Goal: Task Accomplishment & Management: Complete application form

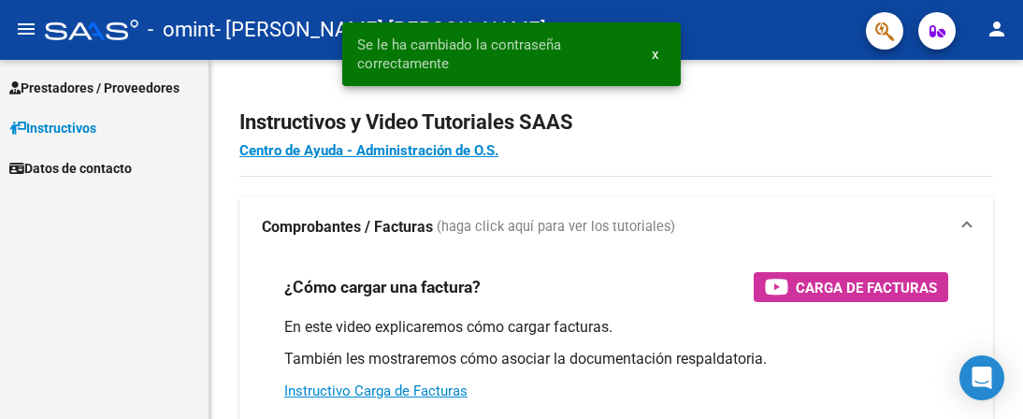
select select "4"
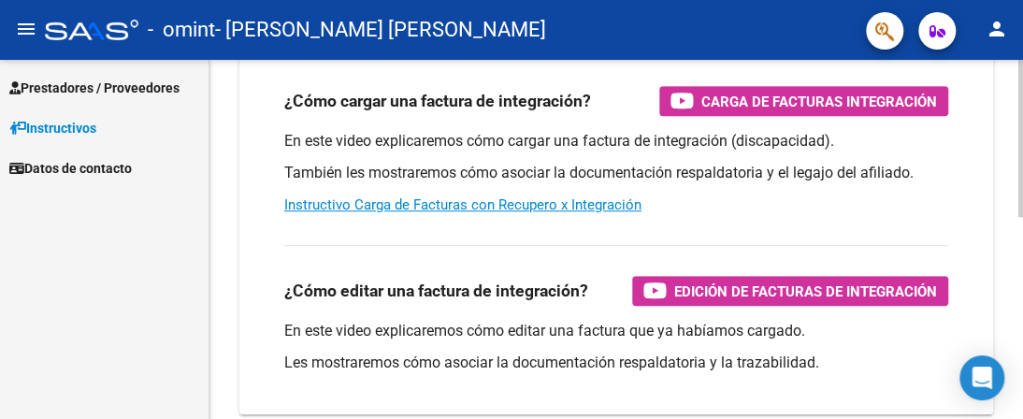
scroll to position [274, 0]
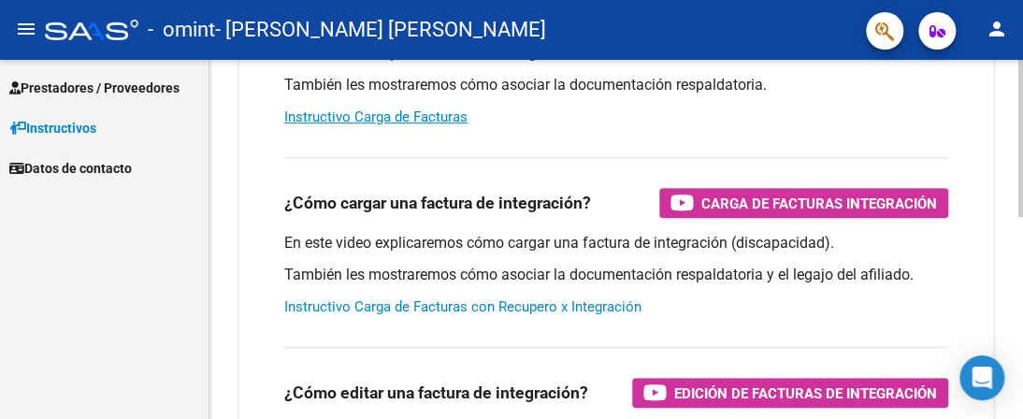
click at [444, 308] on link "Instructivo Carga de Facturas con Recupero x Integración" at bounding box center [462, 306] width 357 height 17
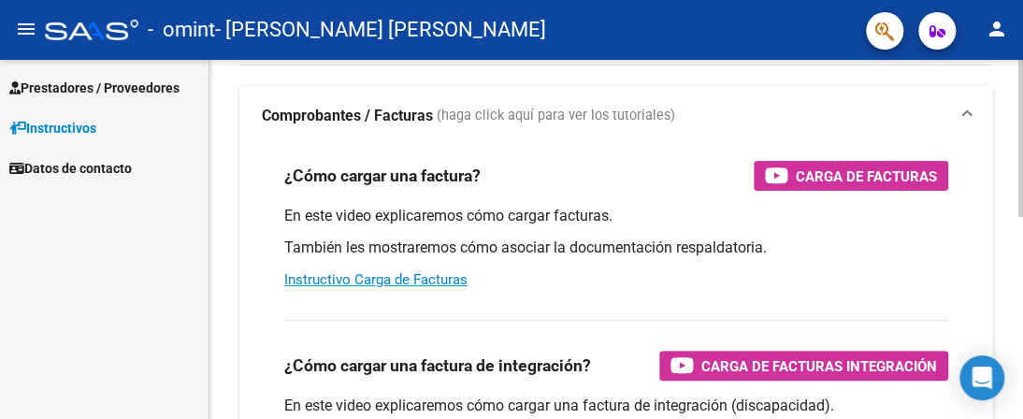
scroll to position [87, 0]
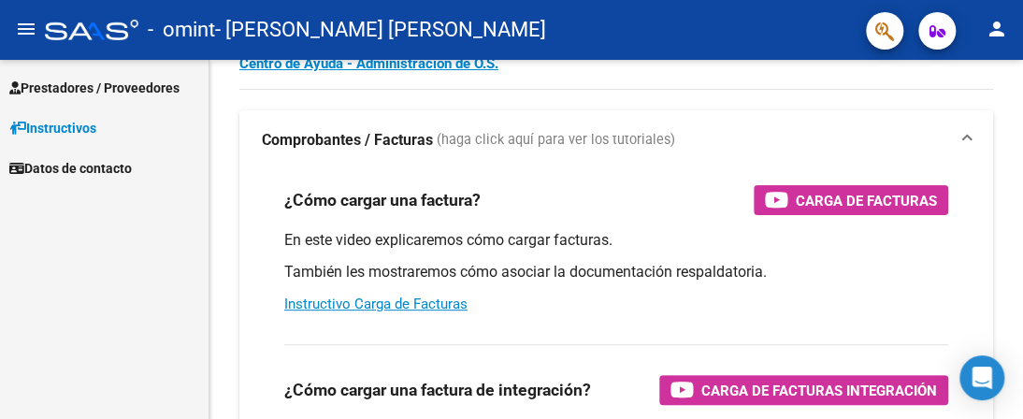
click at [91, 85] on span "Prestadores / Proveedores" at bounding box center [94, 88] width 170 height 21
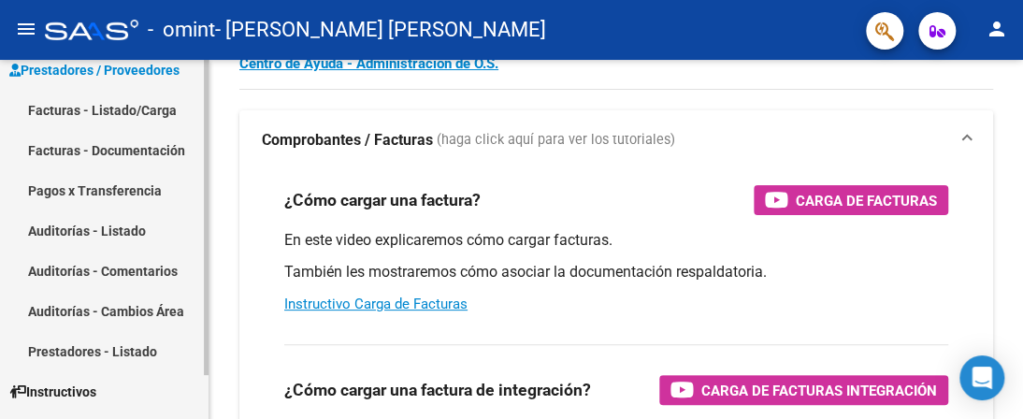
scroll to position [0, 0]
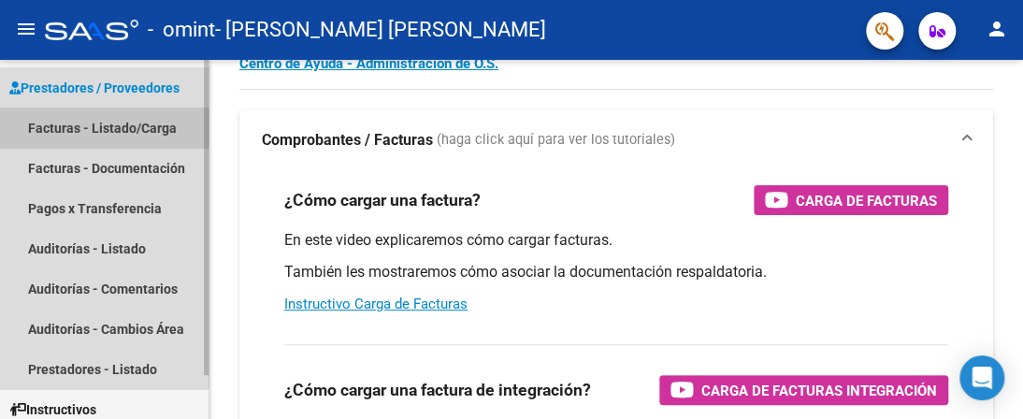
click at [93, 124] on link "Facturas - Listado/Carga" at bounding box center [104, 127] width 208 height 40
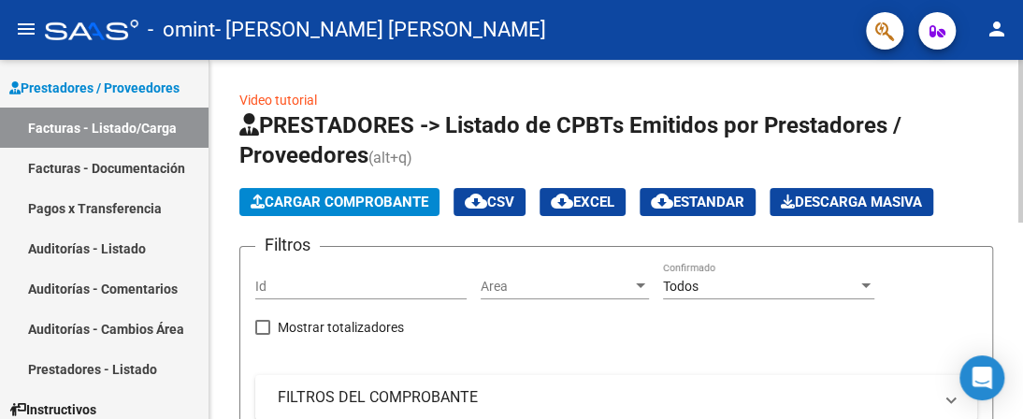
click at [292, 98] on link "Video tutorial" at bounding box center [278, 100] width 78 height 15
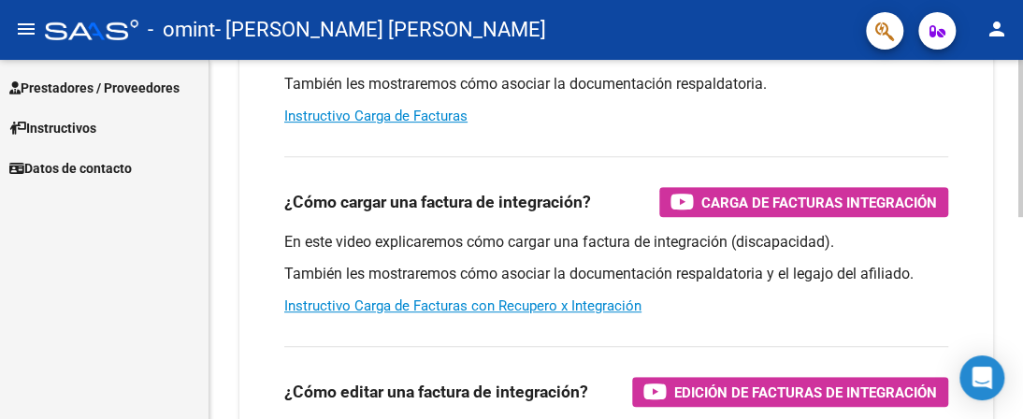
scroll to position [280, 0]
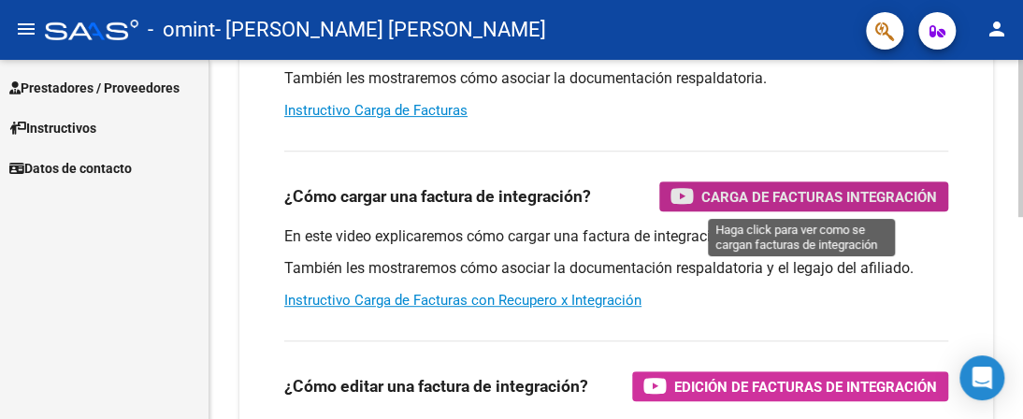
click at [771, 199] on span "Carga de Facturas Integración" at bounding box center [819, 196] width 236 height 23
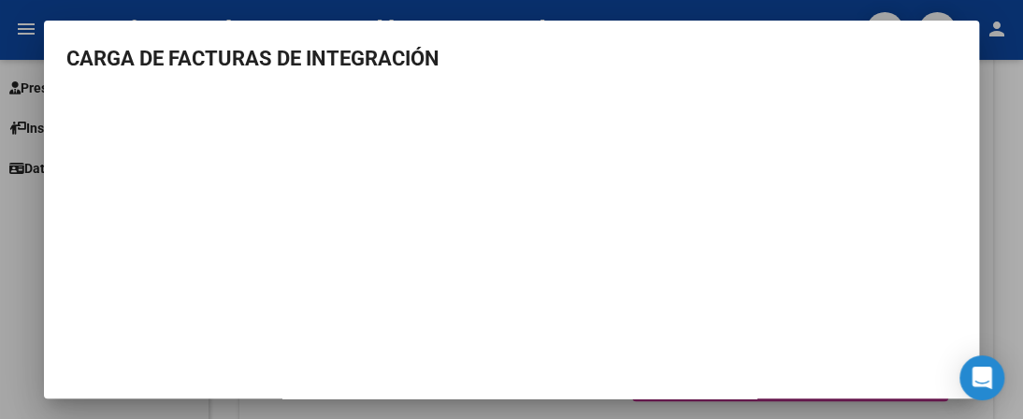
click at [310, 11] on div at bounding box center [511, 209] width 1023 height 419
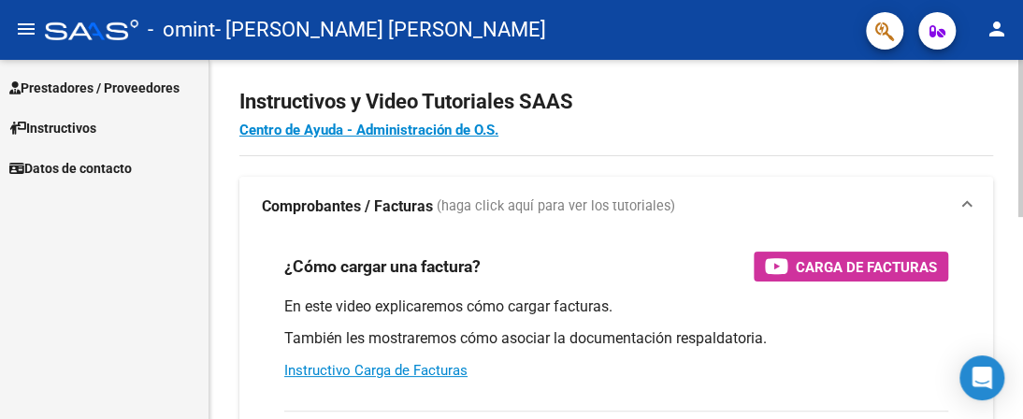
scroll to position [0, 0]
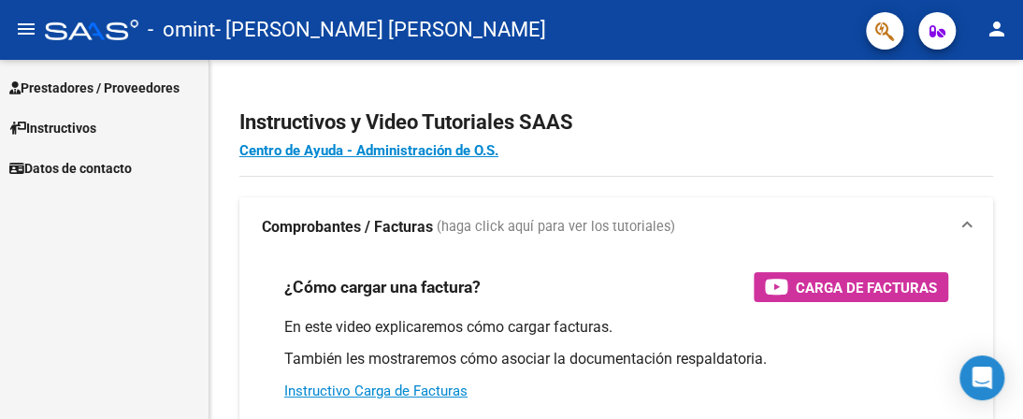
click at [83, 91] on span "Prestadores / Proveedores" at bounding box center [94, 88] width 170 height 21
click at [67, 86] on span "Prestadores / Proveedores" at bounding box center [94, 88] width 170 height 21
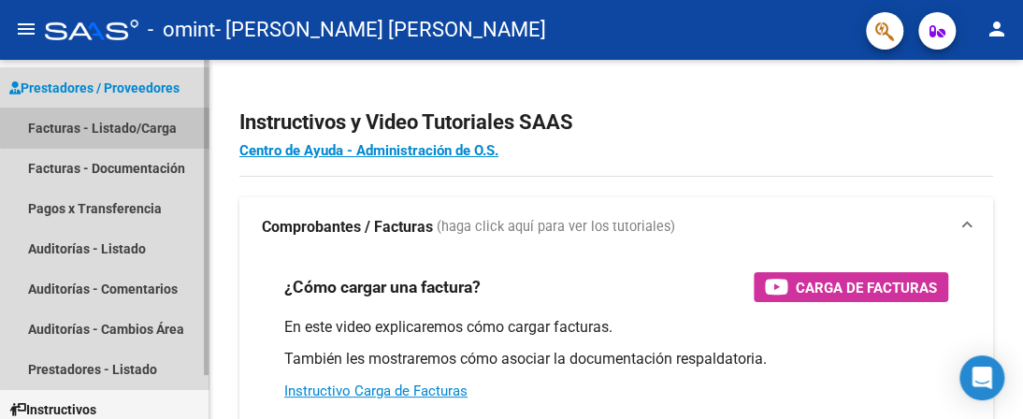
click at [120, 125] on link "Facturas - Listado/Carga" at bounding box center [104, 127] width 208 height 40
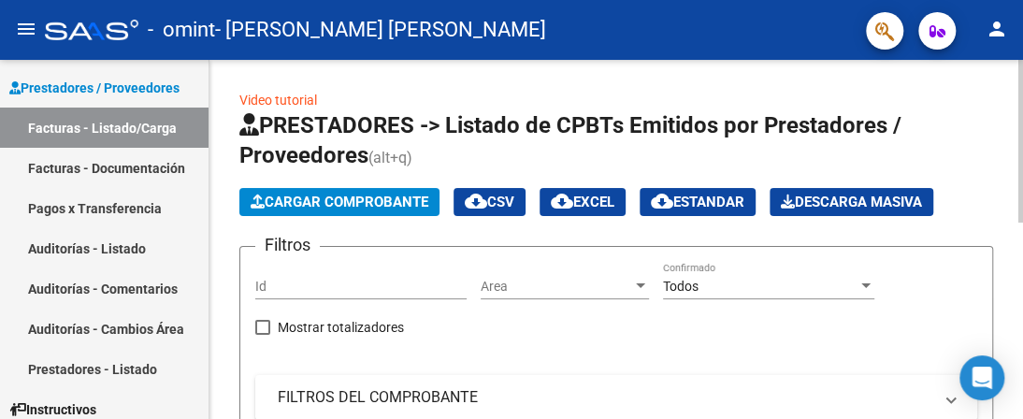
click at [352, 199] on span "Cargar Comprobante" at bounding box center [339, 201] width 178 height 17
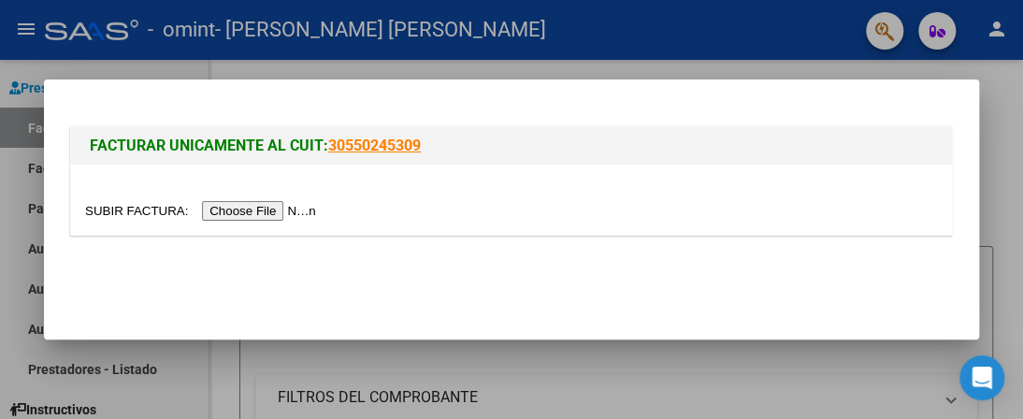
click at [272, 211] on input "file" at bounding box center [203, 211] width 236 height 20
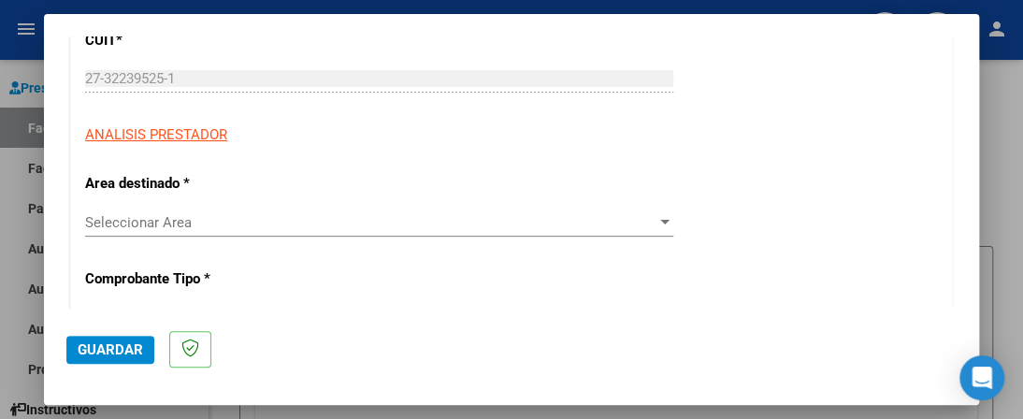
scroll to position [280, 0]
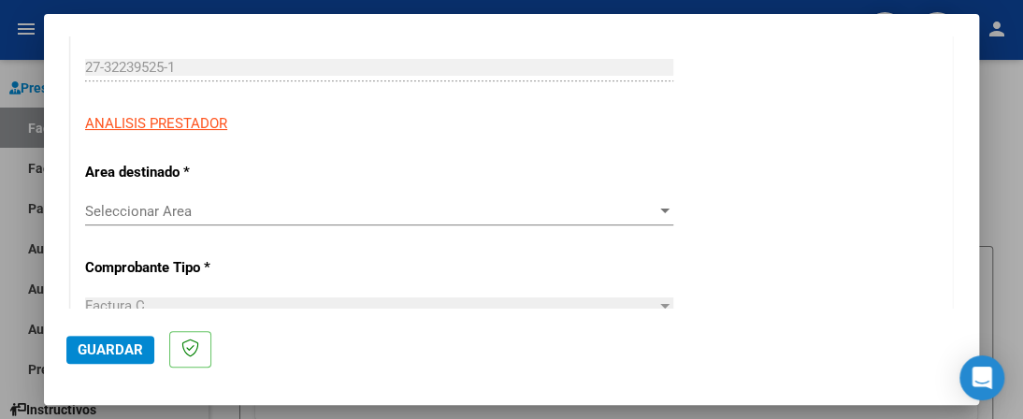
click at [642, 210] on span "Seleccionar Area" at bounding box center [370, 211] width 571 height 17
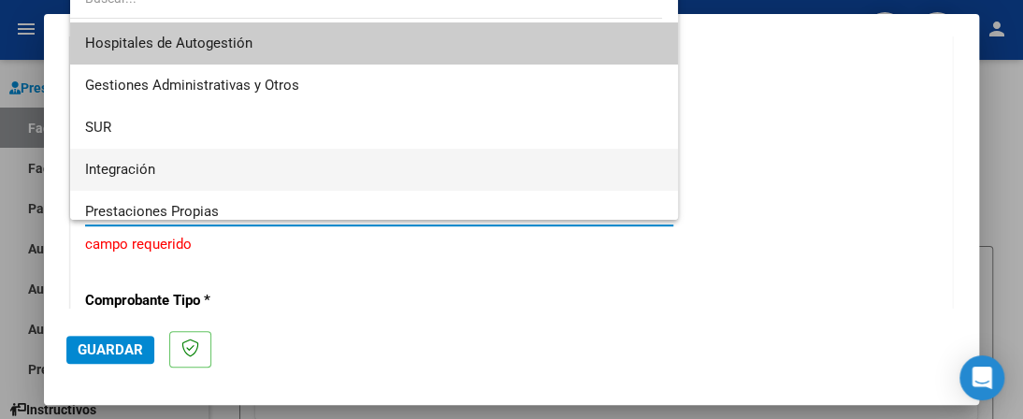
click at [181, 165] on span "Integración" at bounding box center [374, 170] width 578 height 42
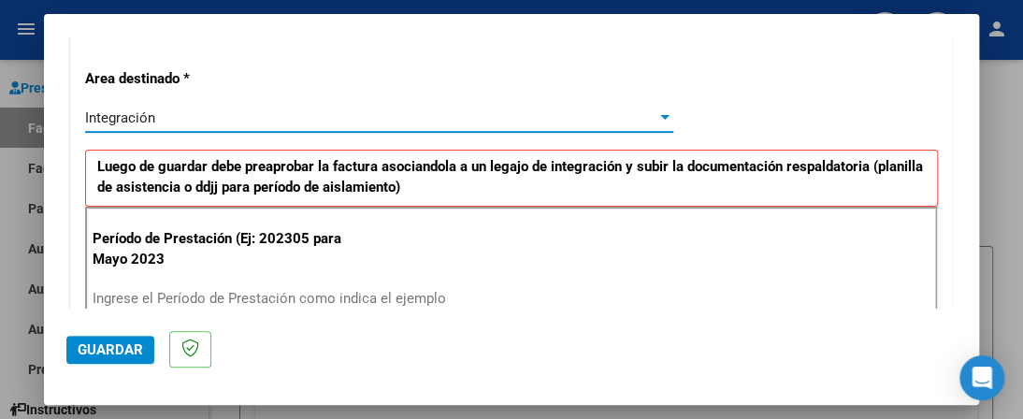
scroll to position [467, 0]
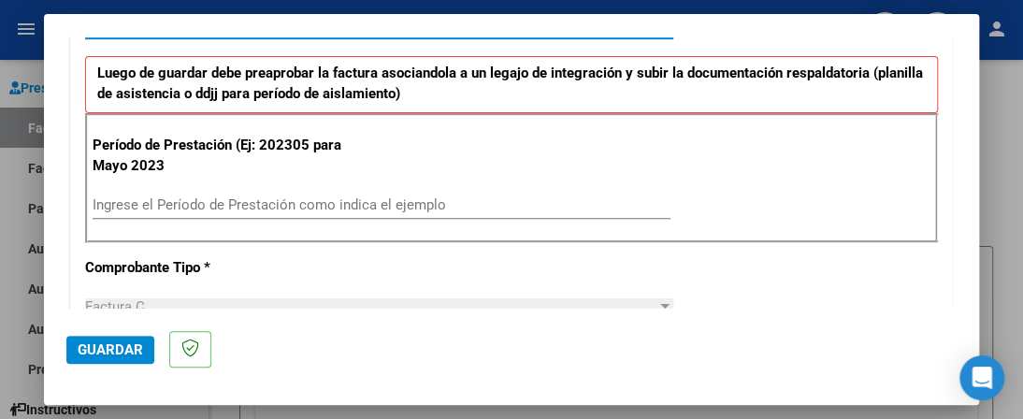
click at [170, 204] on input "Ingrese el Período de Prestación como indica el ejemplo" at bounding box center [382, 204] width 578 height 17
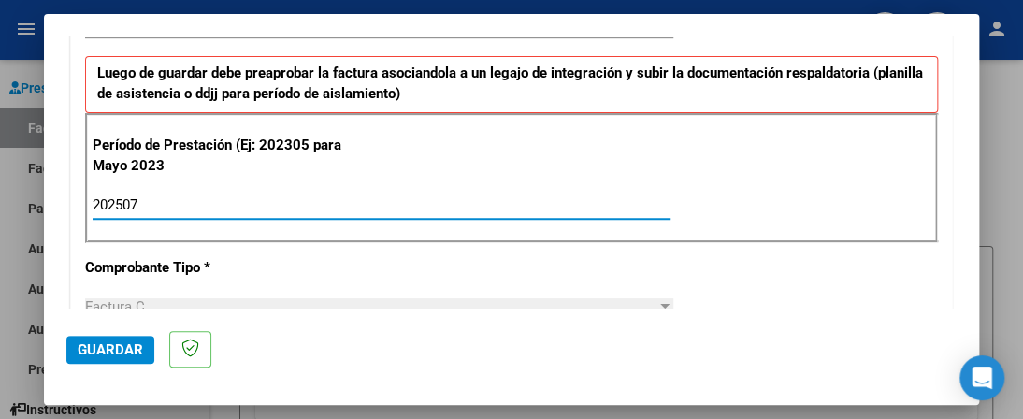
type input "202507"
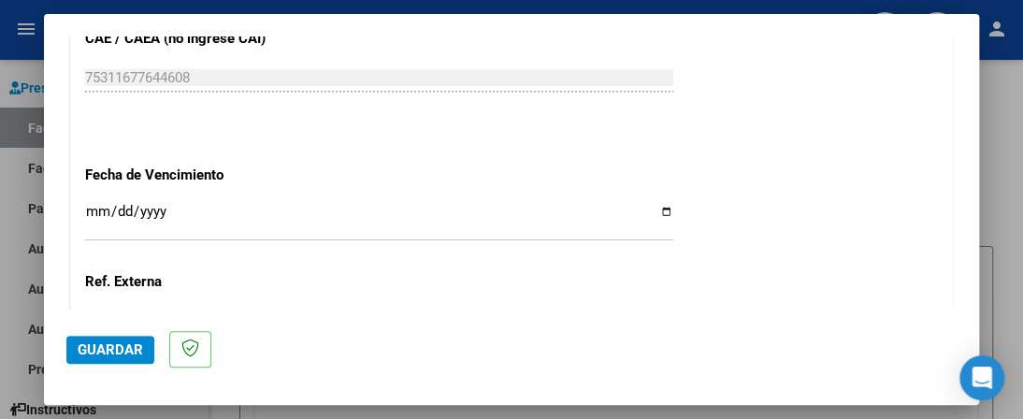
scroll to position [1368, 0]
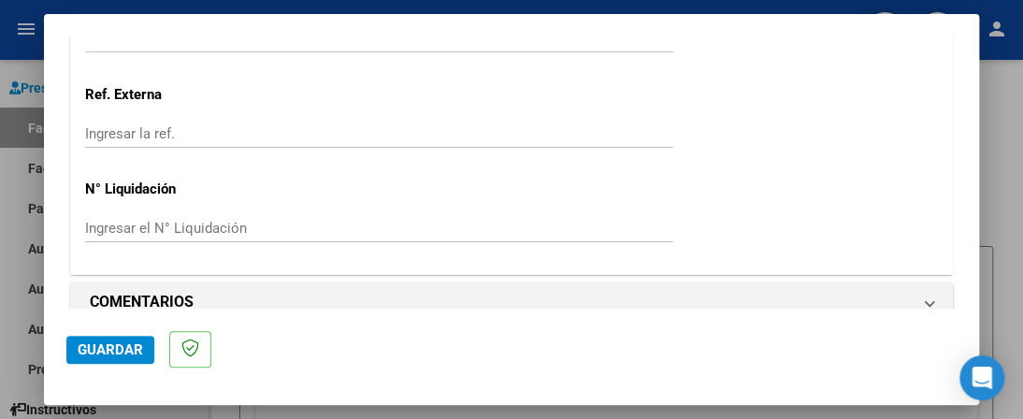
click at [26, 27] on div at bounding box center [511, 209] width 1023 height 419
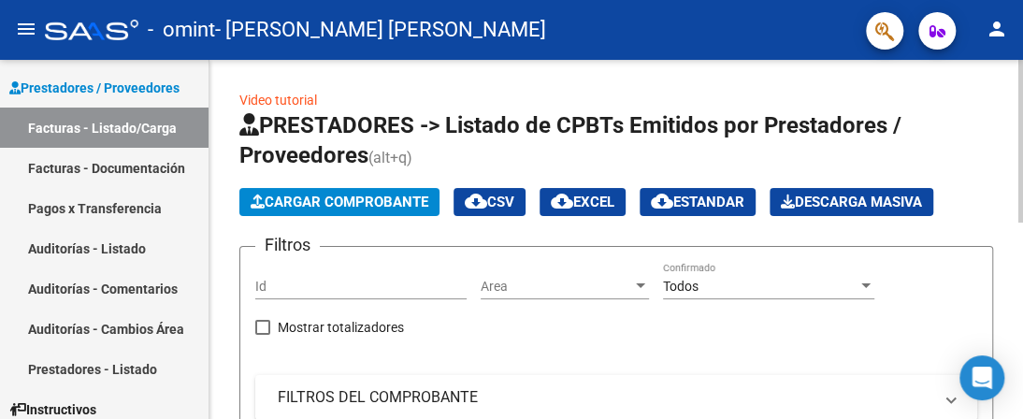
click at [293, 98] on link "Video tutorial" at bounding box center [278, 100] width 78 height 15
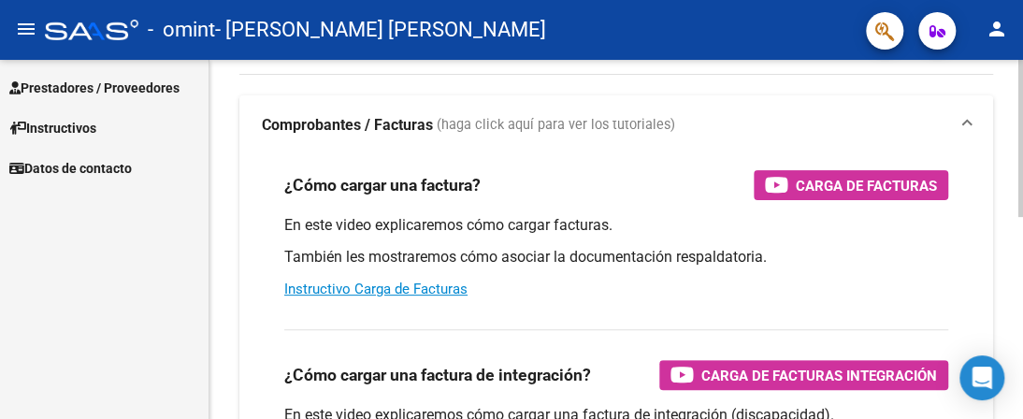
scroll to position [280, 0]
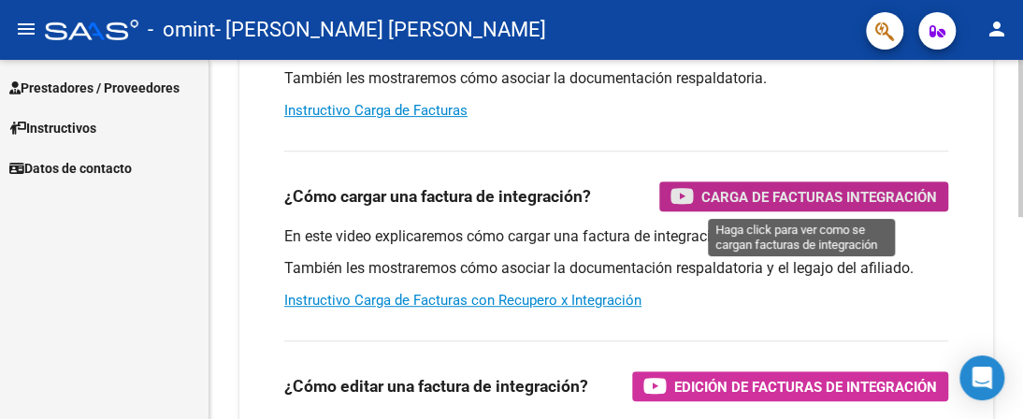
click at [732, 195] on span "Carga de Facturas Integración" at bounding box center [819, 196] width 236 height 23
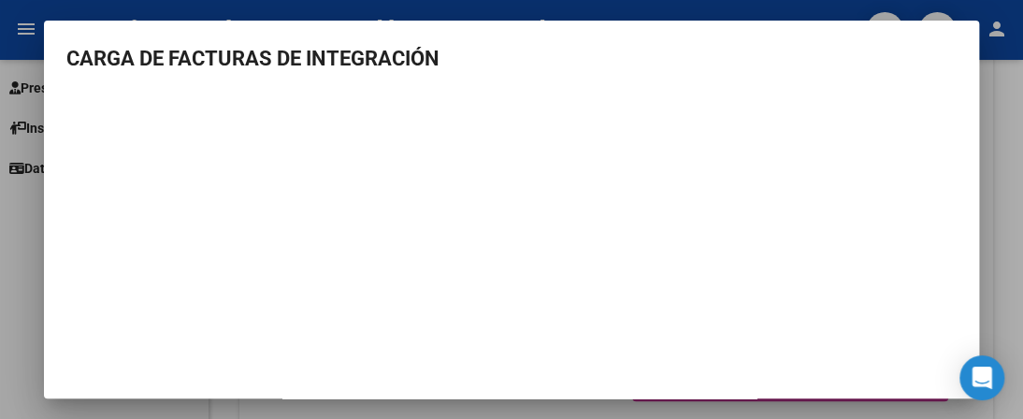
click at [30, 263] on div at bounding box center [511, 209] width 1023 height 419
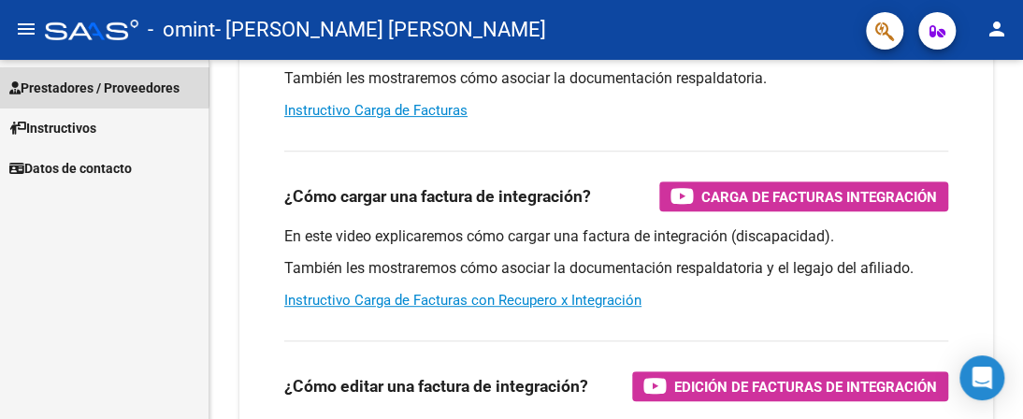
click at [103, 85] on span "Prestadores / Proveedores" at bounding box center [94, 88] width 170 height 21
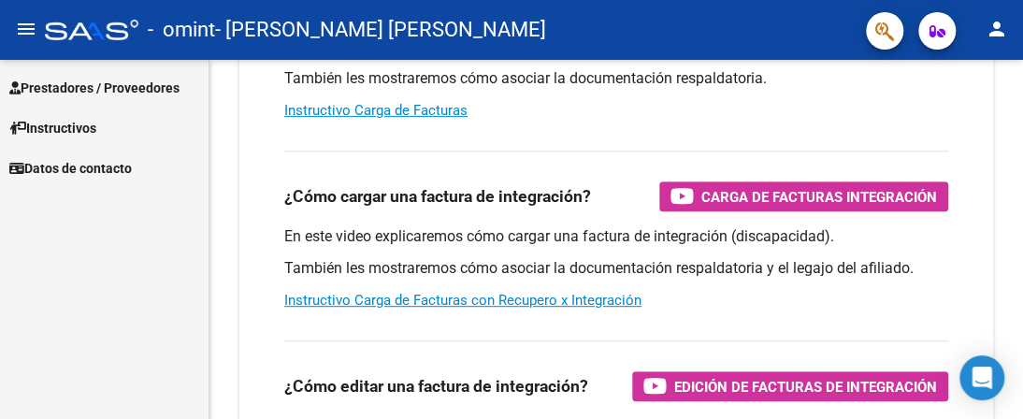
click at [104, 83] on span "Prestadores / Proveedores" at bounding box center [94, 88] width 170 height 21
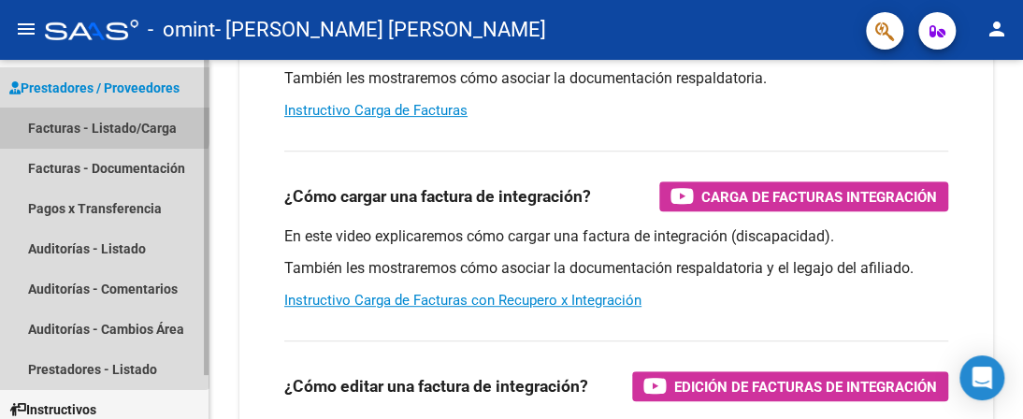
click at [99, 122] on link "Facturas - Listado/Carga" at bounding box center [104, 127] width 208 height 40
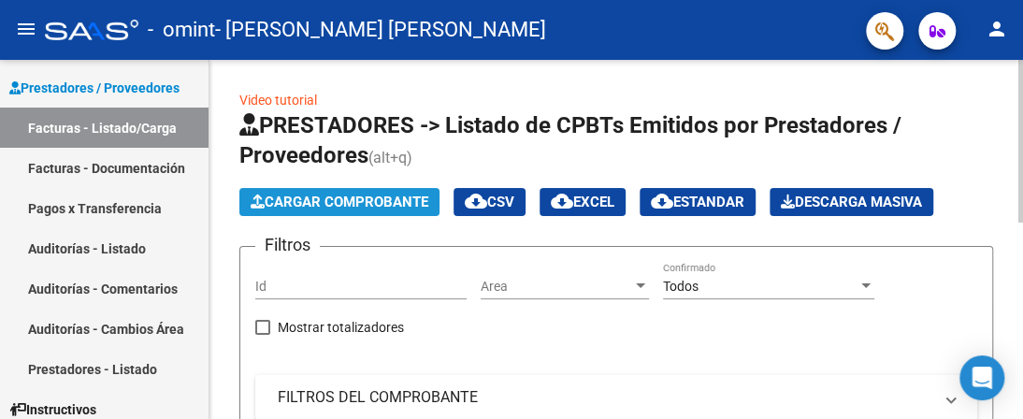
click at [386, 199] on span "Cargar Comprobante" at bounding box center [339, 201] width 178 height 17
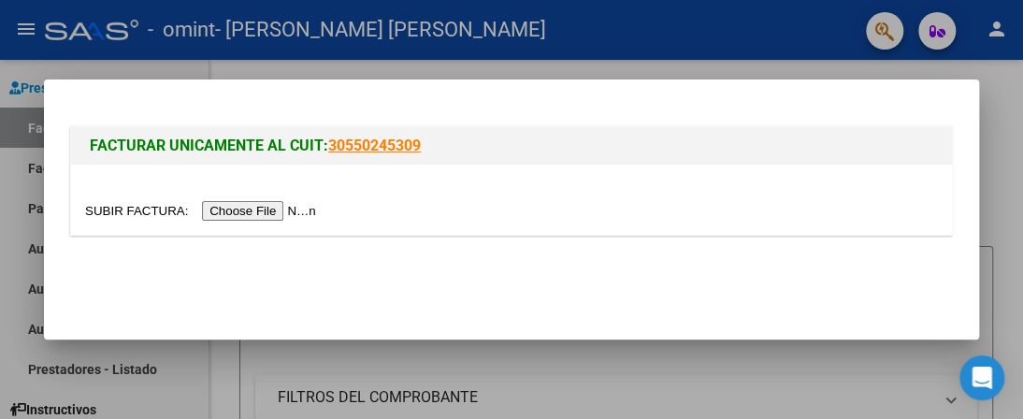
click at [309, 206] on input "file" at bounding box center [203, 211] width 236 height 20
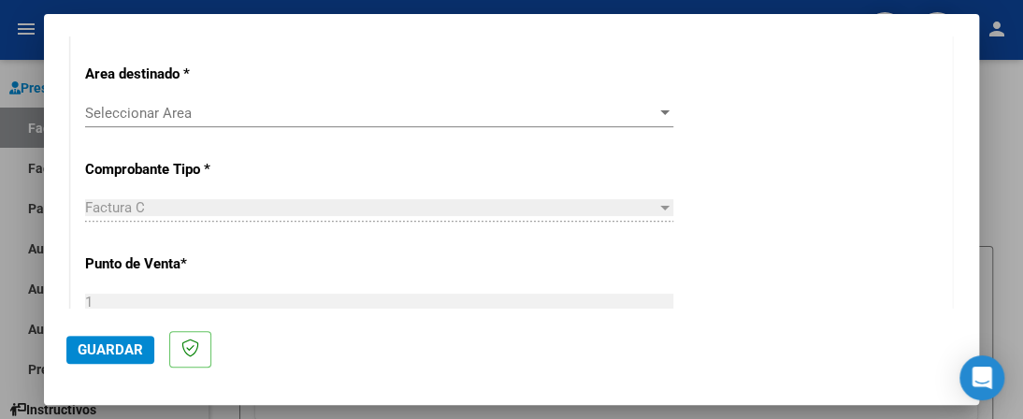
scroll to position [341, 0]
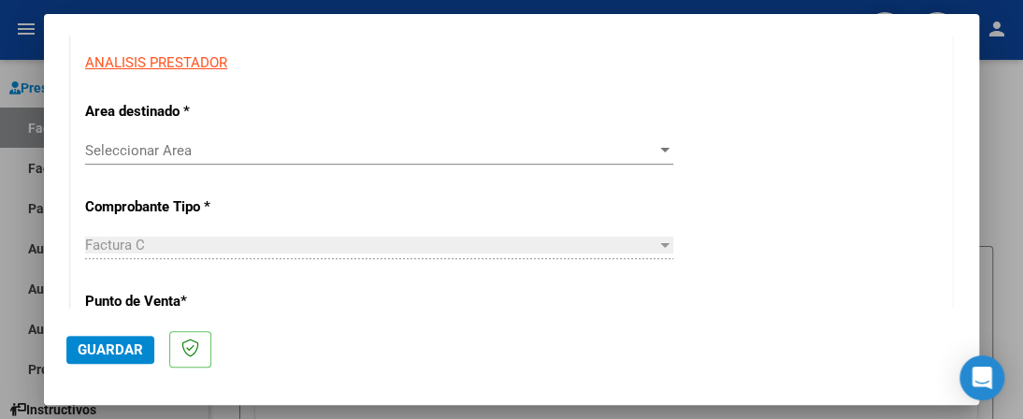
click at [658, 147] on div at bounding box center [664, 150] width 17 height 15
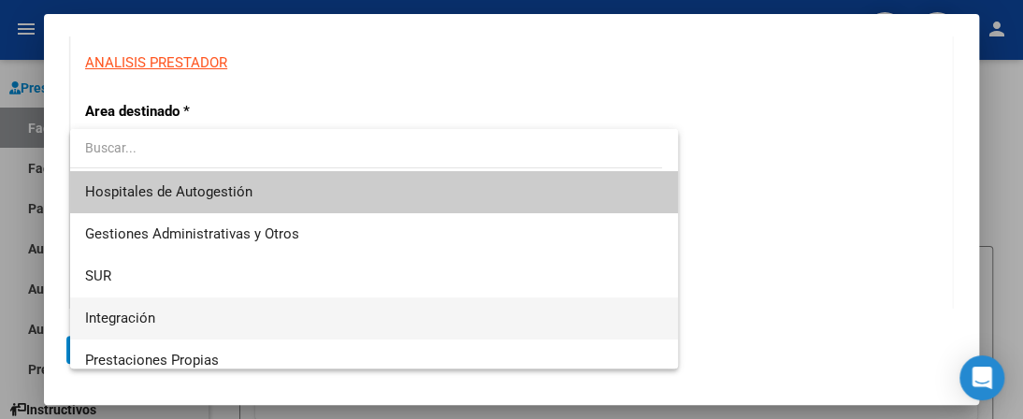
click at [158, 321] on span "Integración" at bounding box center [374, 318] width 578 height 42
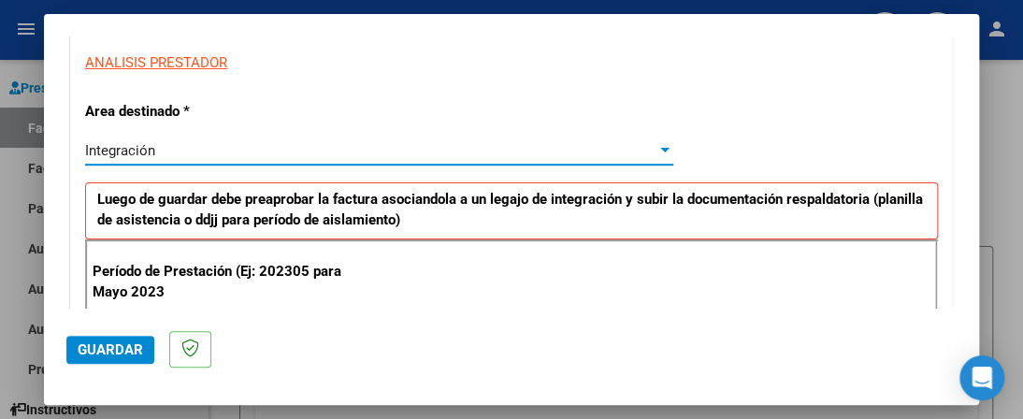
scroll to position [528, 0]
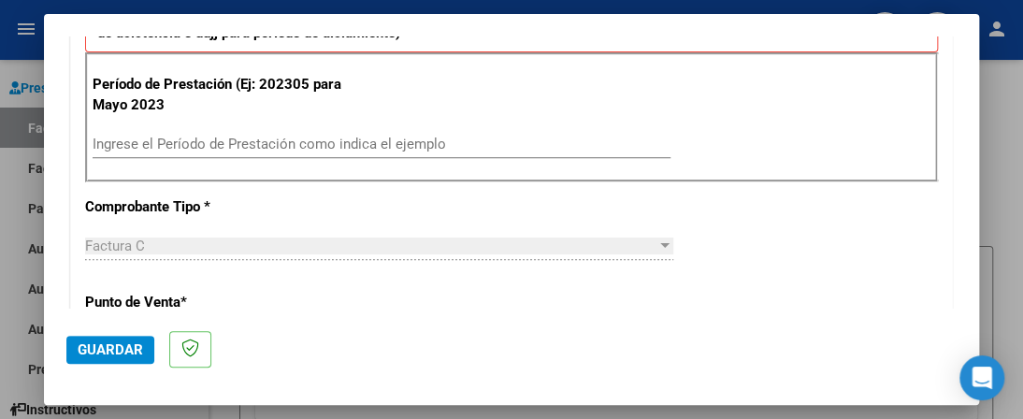
click at [215, 136] on input "Ingrese el Período de Prestación como indica el ejemplo" at bounding box center [382, 144] width 578 height 17
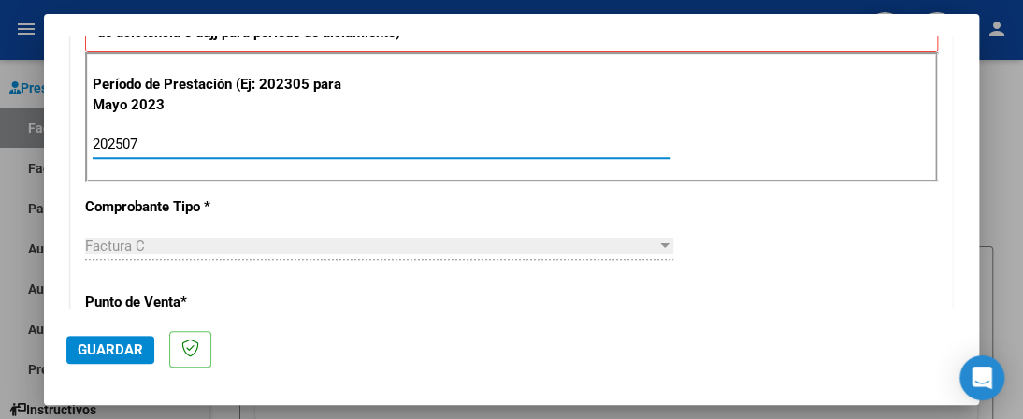
type input "202507"
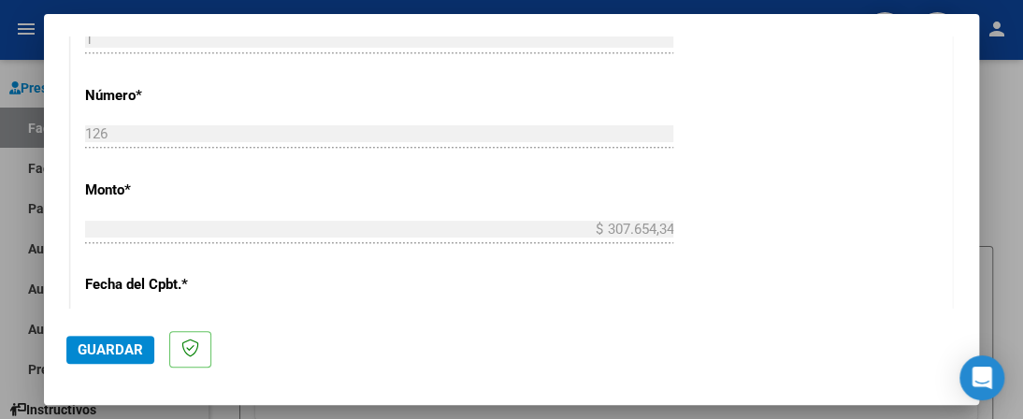
scroll to position [902, 0]
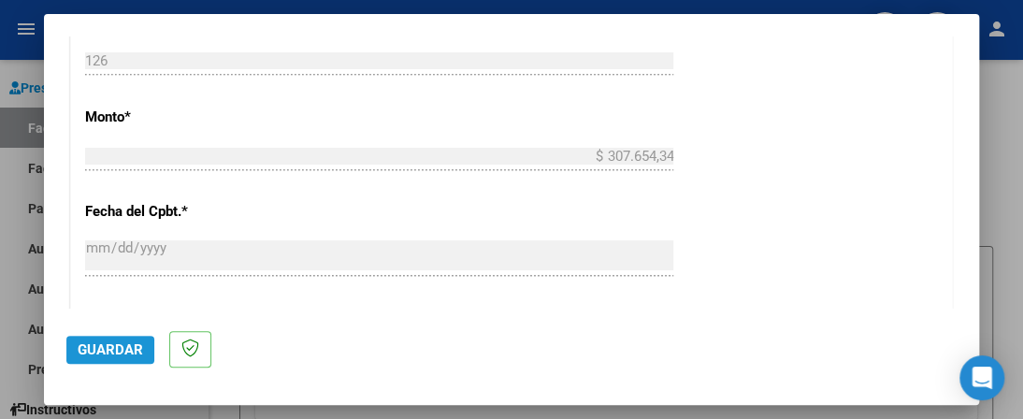
click at [106, 349] on span "Guardar" at bounding box center [110, 349] width 65 height 17
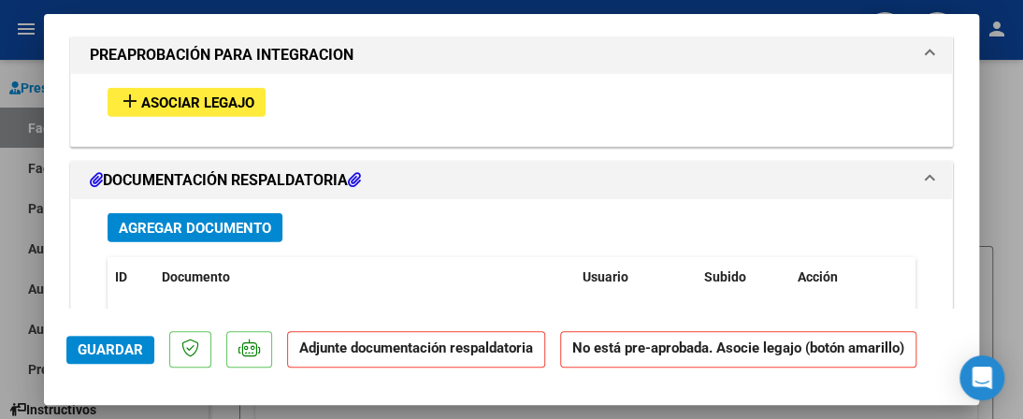
scroll to position [1495, 0]
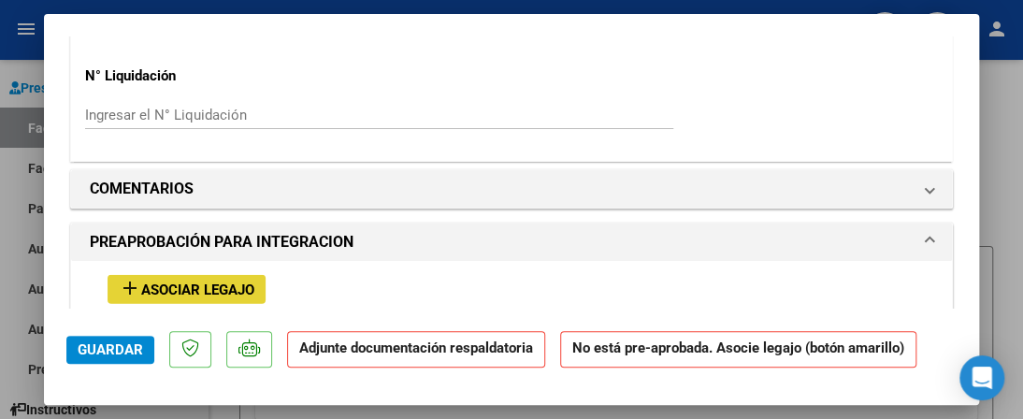
click at [181, 281] on span "Asociar Legajo" at bounding box center [197, 289] width 113 height 17
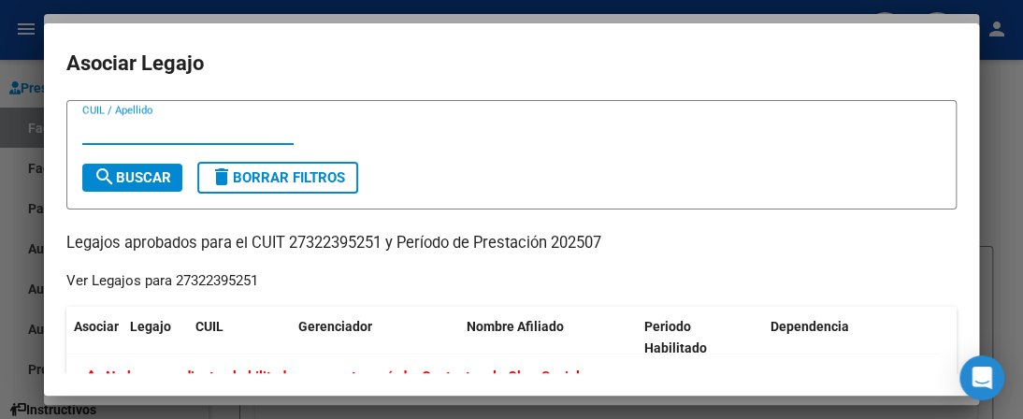
scroll to position [93, 0]
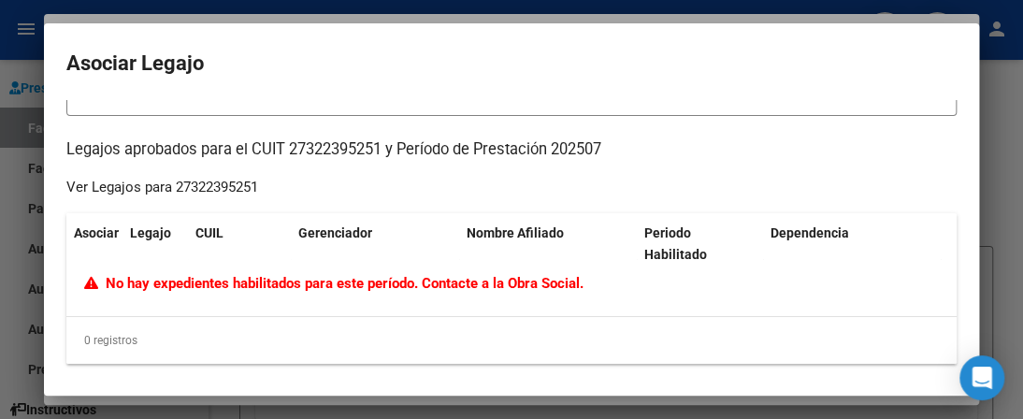
click at [21, 46] on div at bounding box center [511, 209] width 1023 height 419
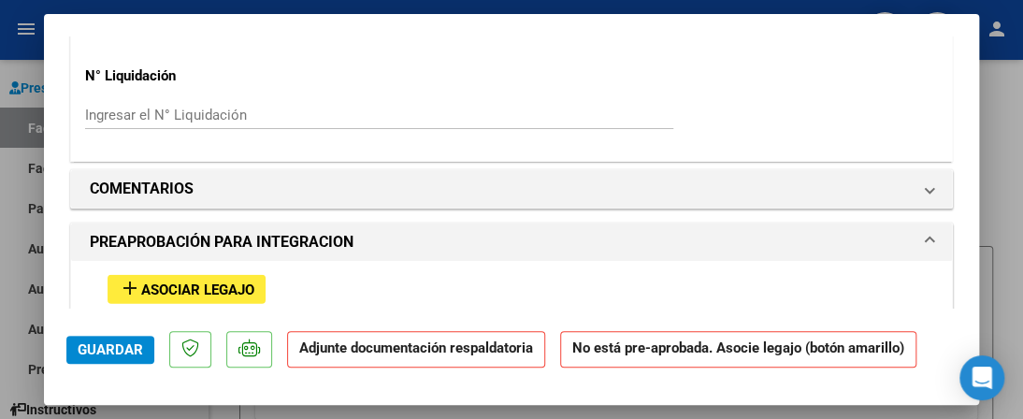
click at [26, 50] on div at bounding box center [511, 209] width 1023 height 419
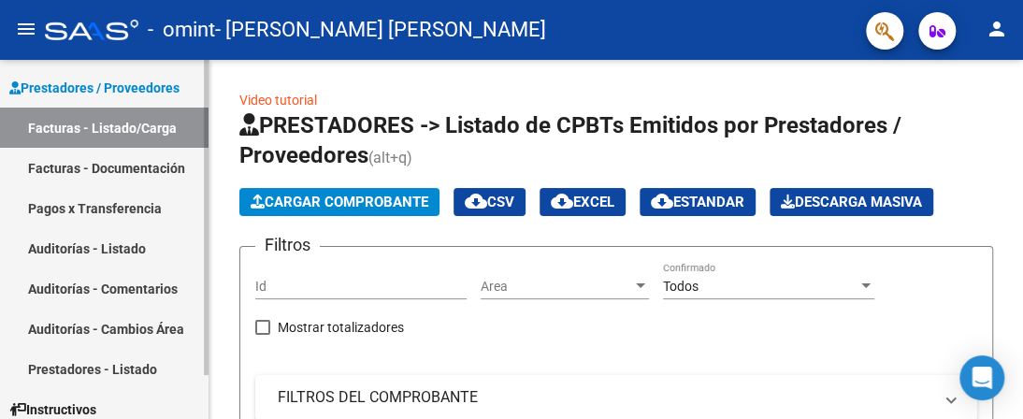
click at [107, 168] on link "Facturas - Documentación" at bounding box center [104, 168] width 208 height 40
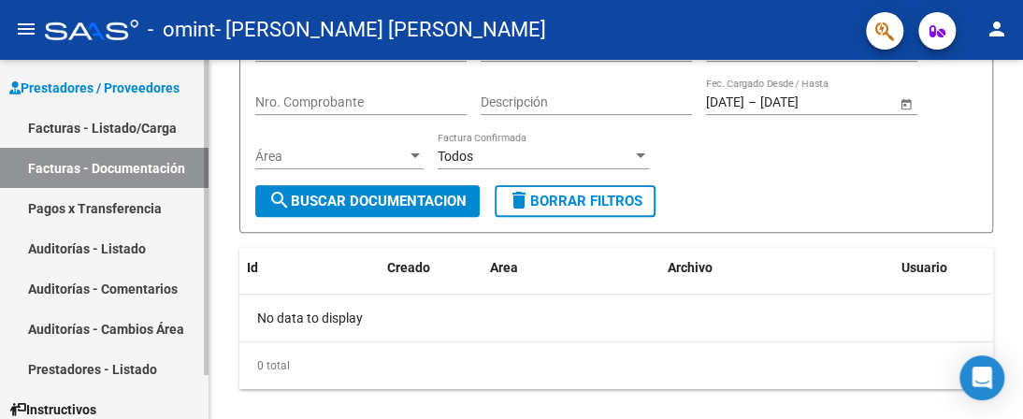
scroll to position [50, 0]
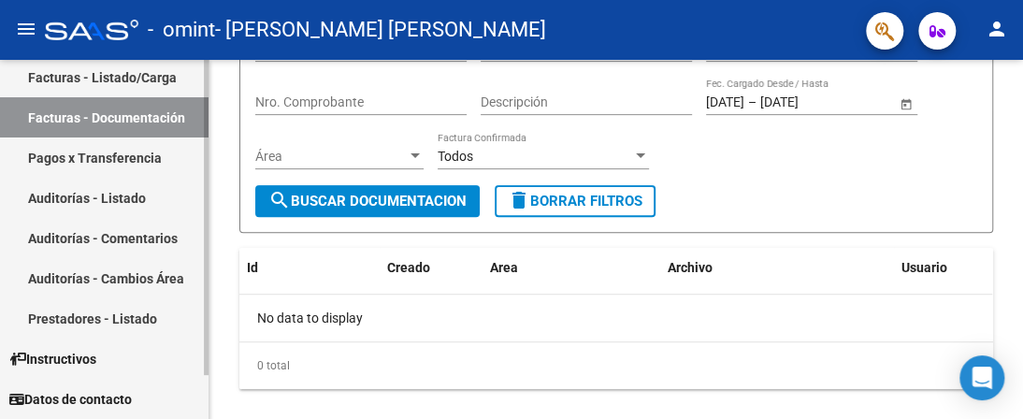
click at [69, 359] on span "Instructivos" at bounding box center [52, 359] width 87 height 21
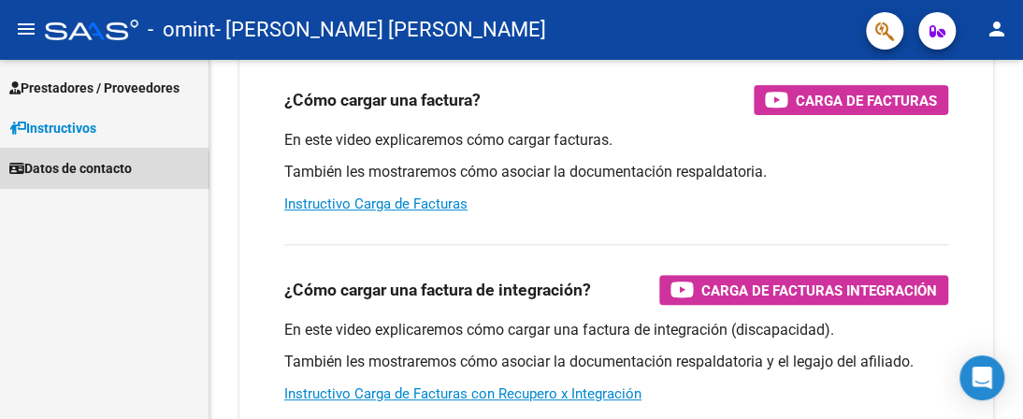
click at [72, 171] on span "Datos de contacto" at bounding box center [70, 168] width 122 height 21
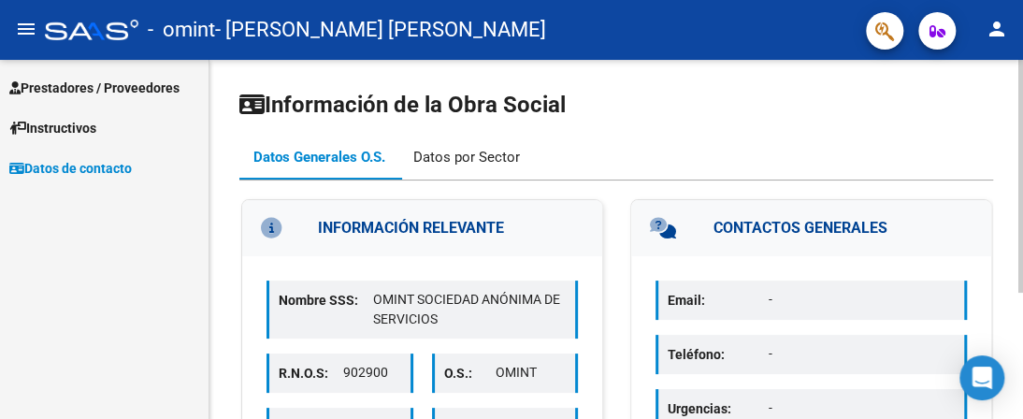
click at [445, 153] on div "Datos por Sector" at bounding box center [466, 157] width 107 height 21
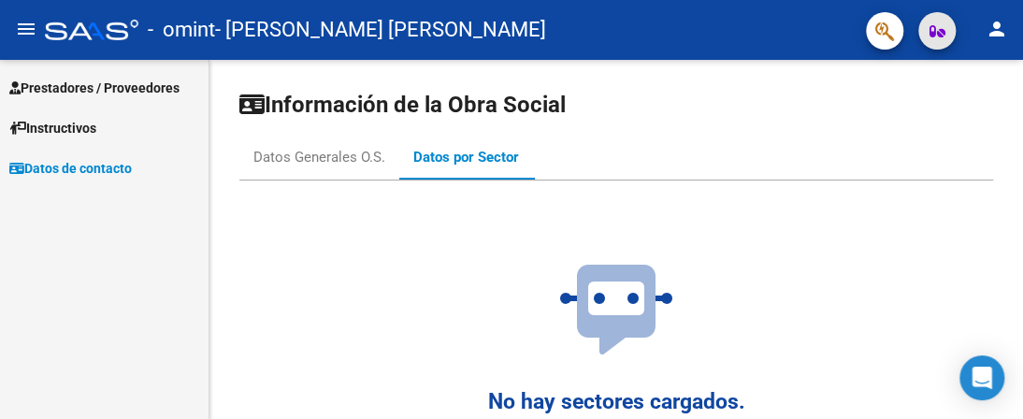
click at [934, 37] on icon "button" at bounding box center [937, 31] width 16 height 14
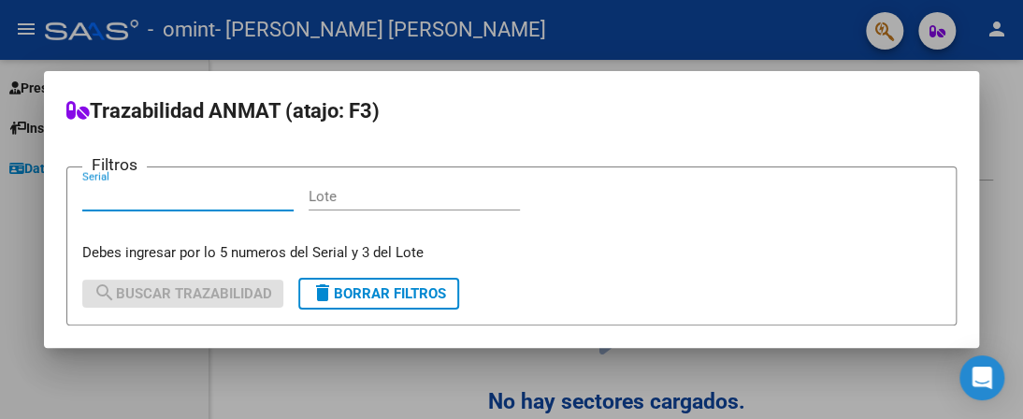
click at [995, 107] on div at bounding box center [511, 209] width 1023 height 419
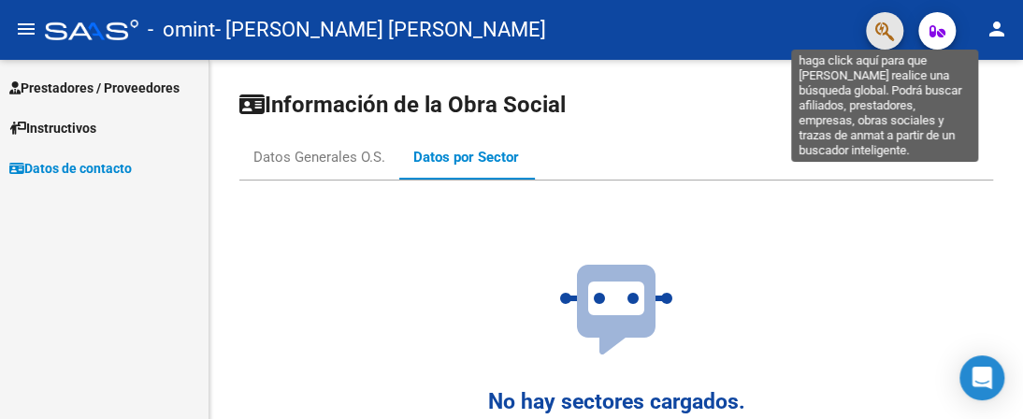
click at [879, 37] on icon "button" at bounding box center [884, 31] width 19 height 21
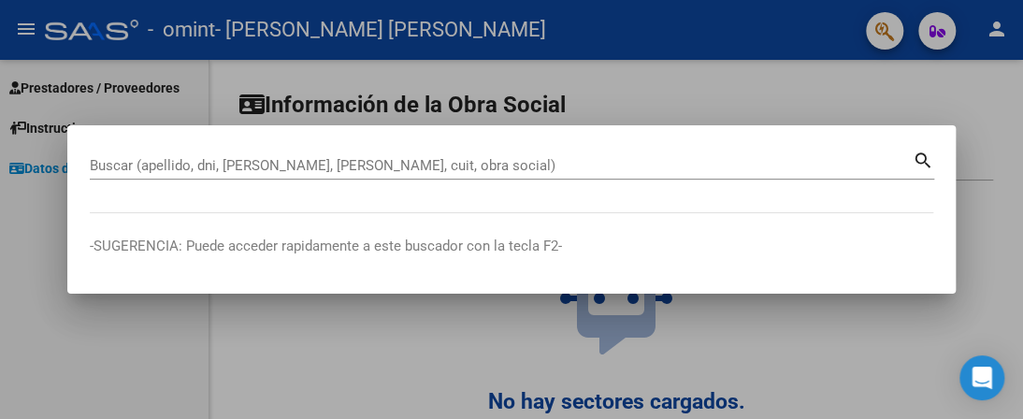
click at [991, 219] on div at bounding box center [511, 209] width 1023 height 419
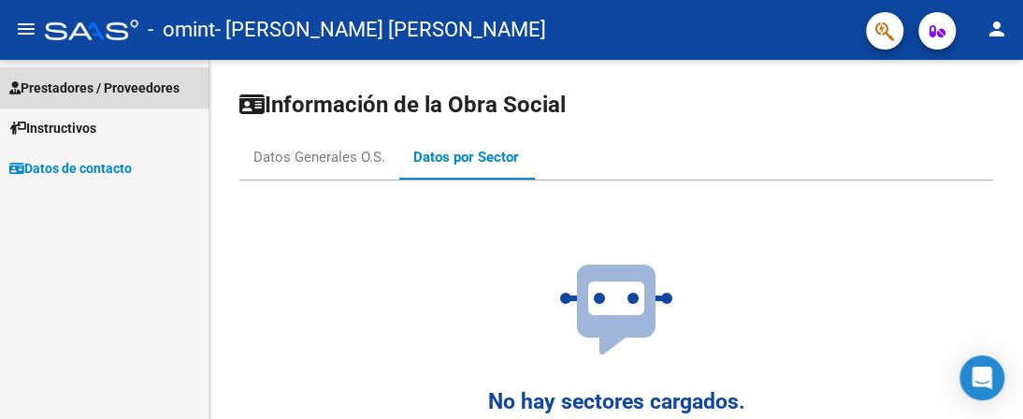
click at [111, 91] on span "Prestadores / Proveedores" at bounding box center [94, 88] width 170 height 21
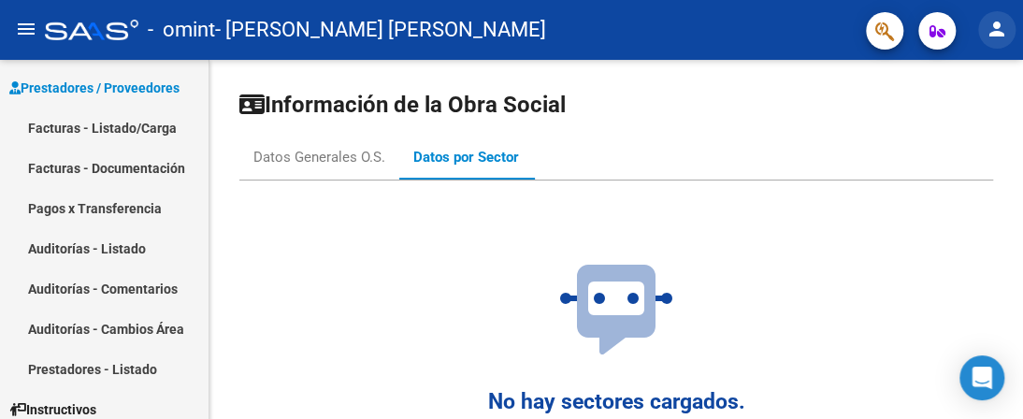
click at [994, 31] on mat-icon "person" at bounding box center [996, 29] width 22 height 22
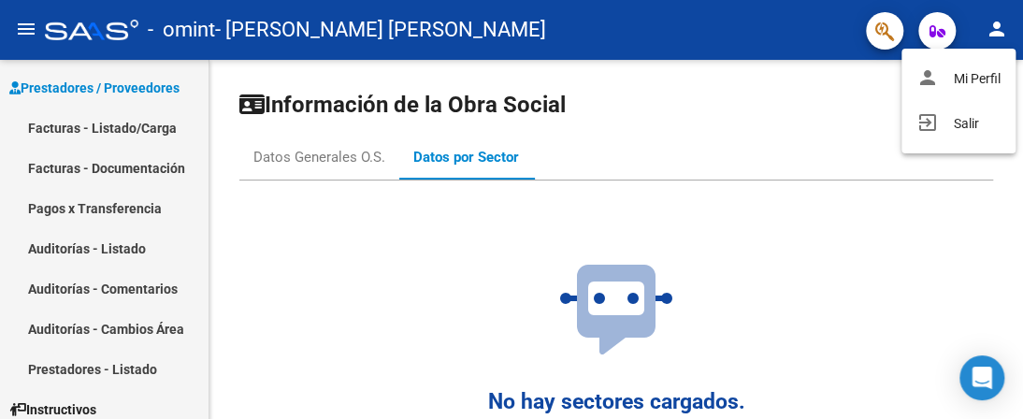
click at [34, 33] on div at bounding box center [511, 209] width 1023 height 419
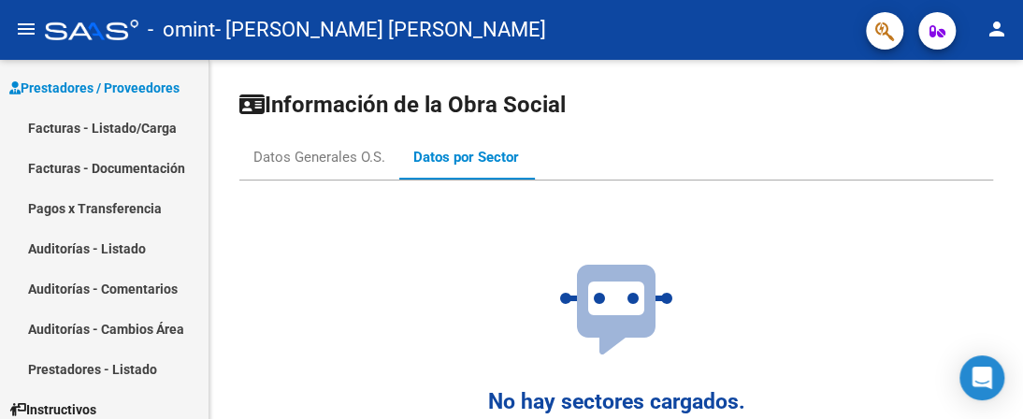
click at [33, 33] on mat-icon "menu" at bounding box center [26, 29] width 22 height 22
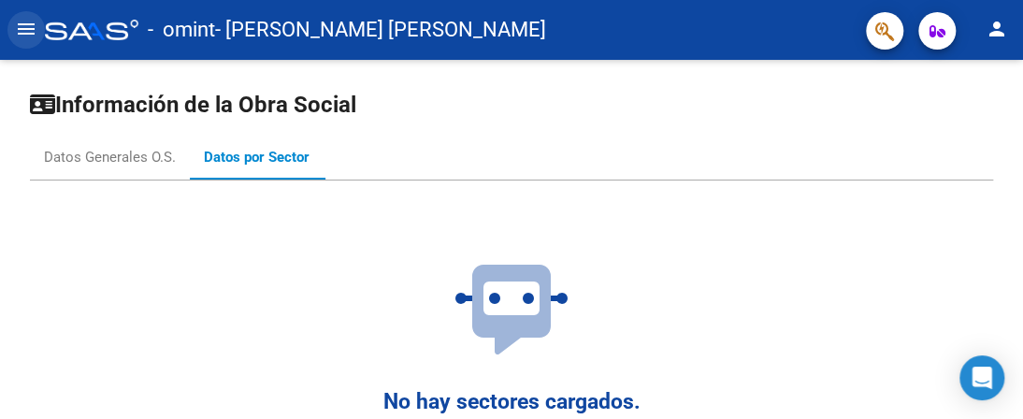
click at [26, 31] on mat-icon "menu" at bounding box center [26, 29] width 22 height 22
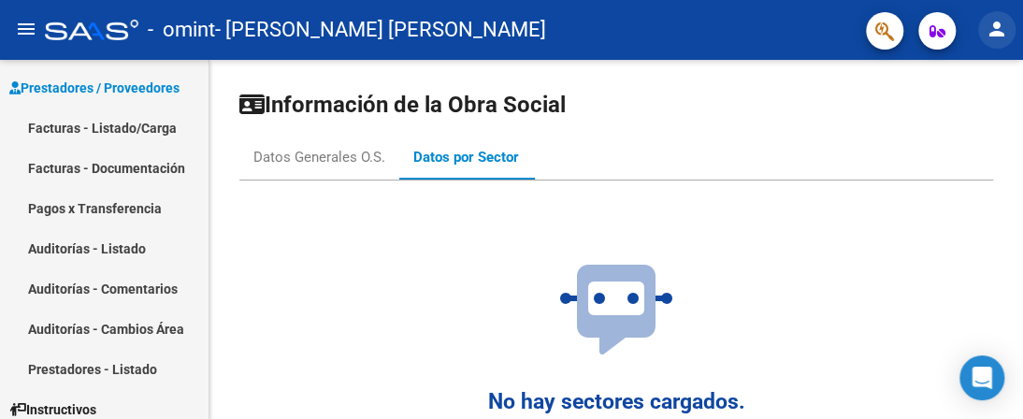
click at [998, 30] on mat-icon "person" at bounding box center [996, 29] width 22 height 22
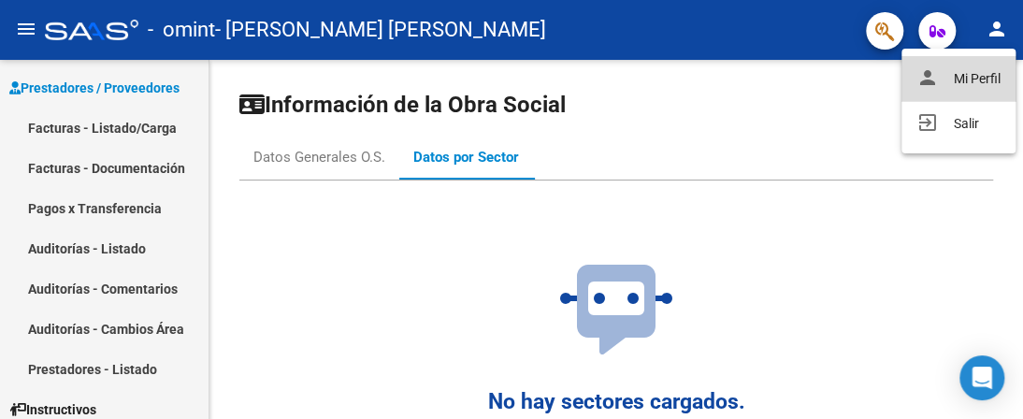
click at [968, 73] on button "person Mi Perfil" at bounding box center [958, 78] width 114 height 45
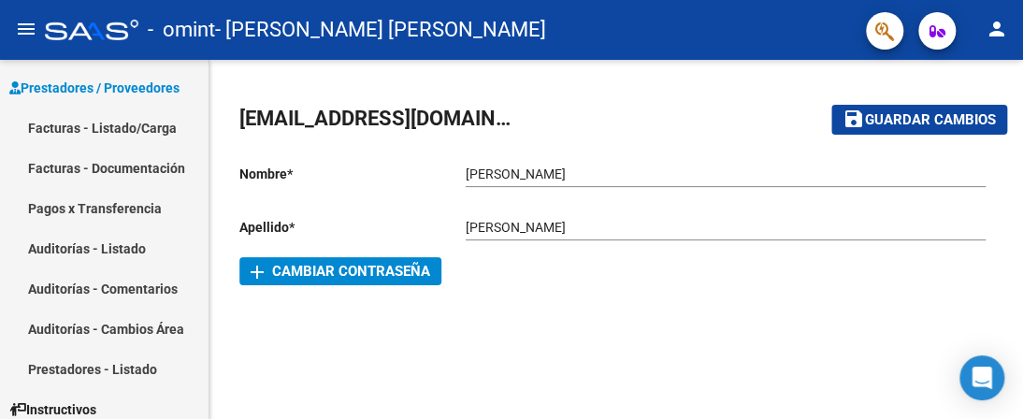
click at [1002, 30] on mat-icon "person" at bounding box center [996, 29] width 22 height 22
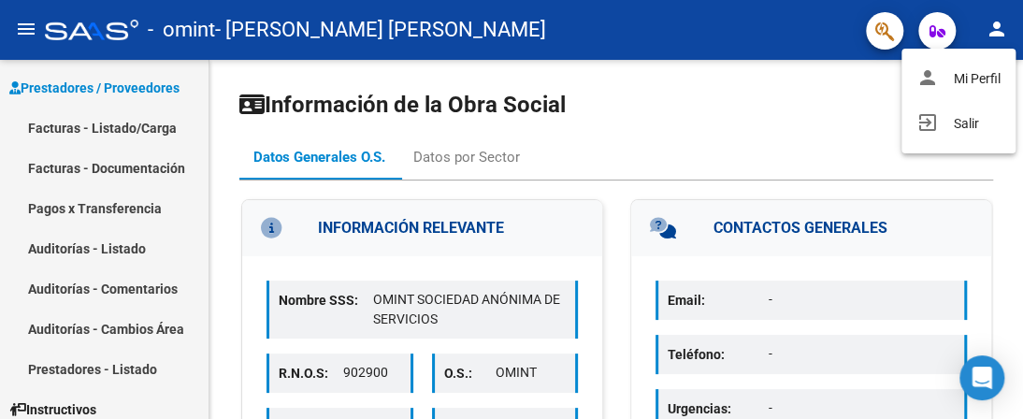
click at [90, 87] on div at bounding box center [511, 209] width 1023 height 419
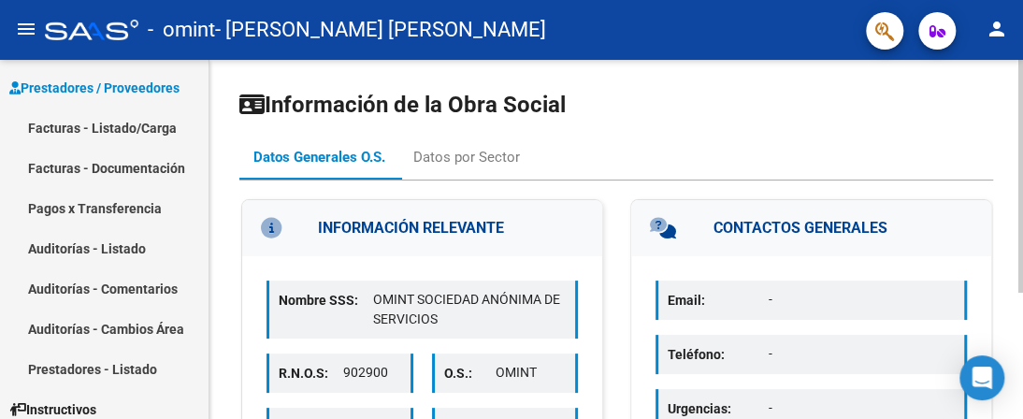
click at [701, 130] on div "Información de la Obra Social Datos Generales O.S. Datos por Sector INFORMACIÓN…" at bounding box center [615, 329] width 753 height 479
click at [1004, 31] on mat-icon "person" at bounding box center [996, 29] width 22 height 22
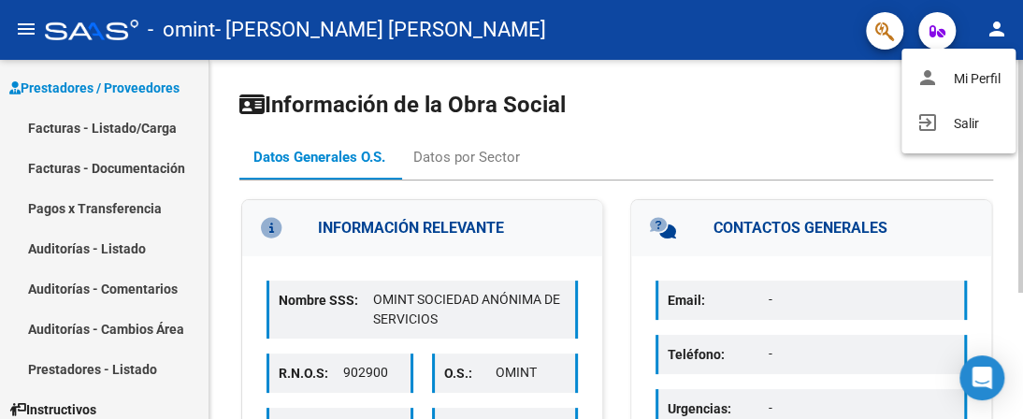
click at [707, 112] on div at bounding box center [511, 209] width 1023 height 419
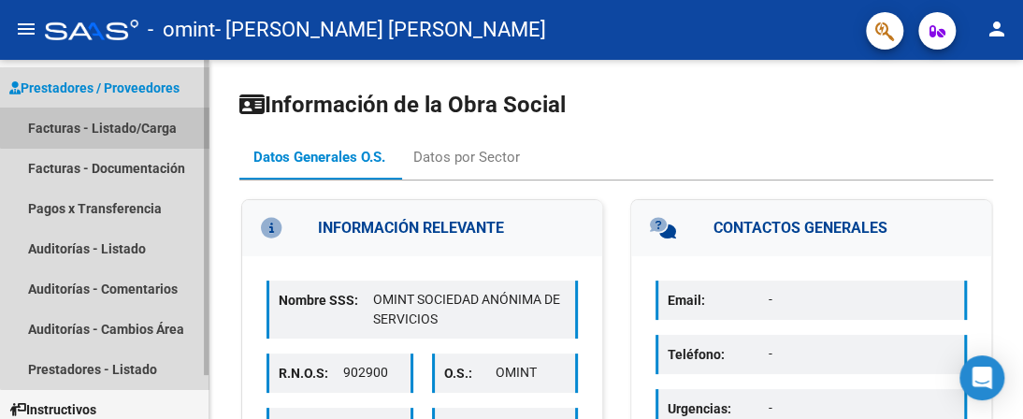
click at [121, 122] on link "Facturas - Listado/Carga" at bounding box center [104, 127] width 208 height 40
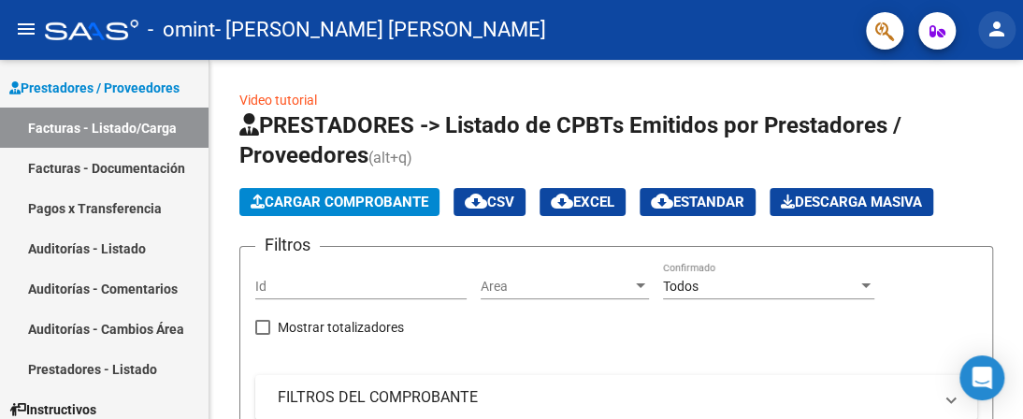
click at [994, 30] on mat-icon "person" at bounding box center [996, 29] width 22 height 22
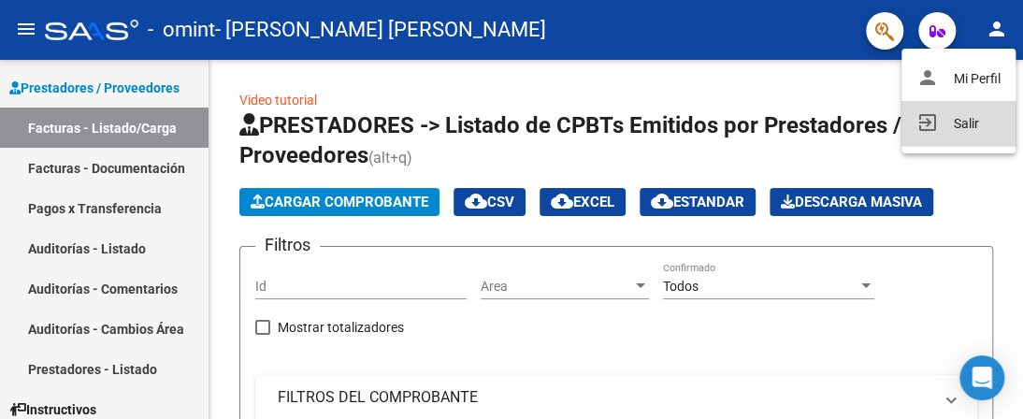
click at [966, 117] on button "exit_to_app Salir" at bounding box center [958, 123] width 114 height 45
